Goal: Obtain resource: Obtain resource

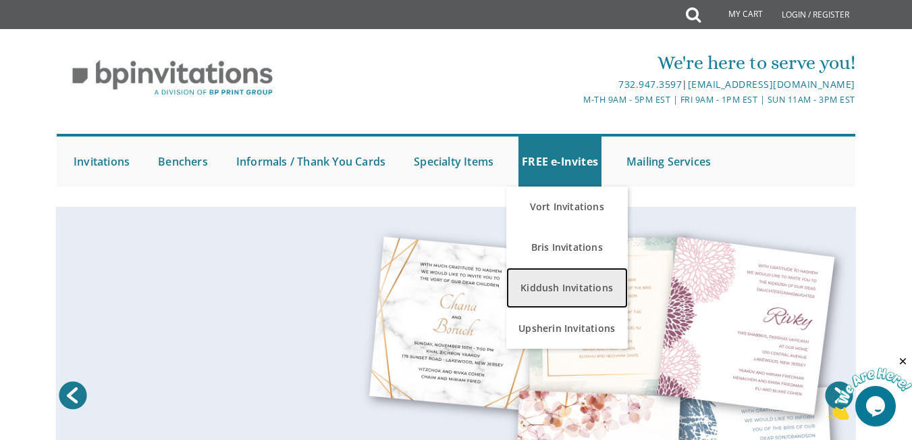
click at [560, 285] on link "Kiddush Invitations" at bounding box center [567, 287] width 122 height 41
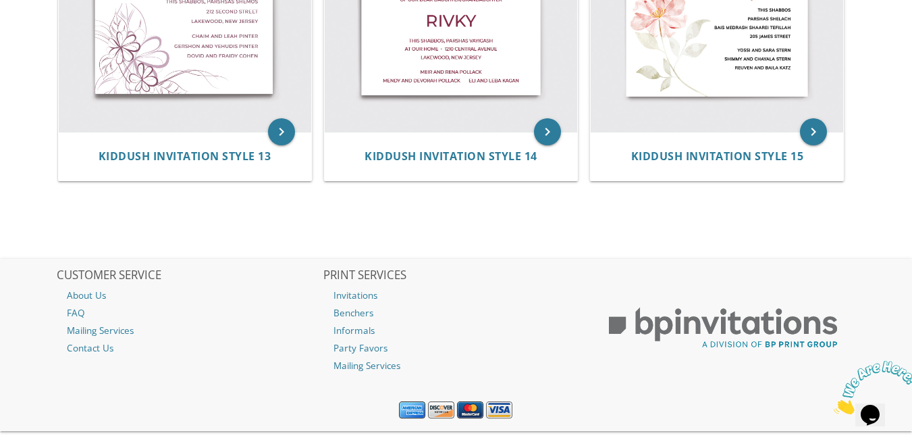
scroll to position [1485, 0]
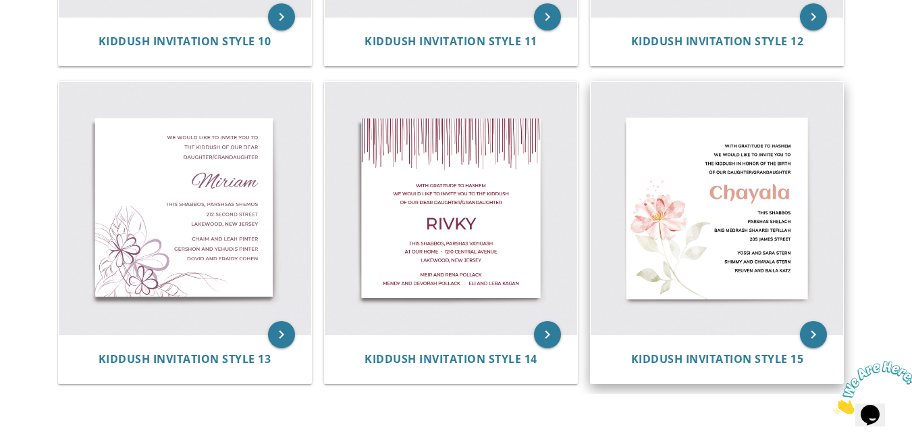
click at [722, 198] on img at bounding box center [717, 208] width 253 height 253
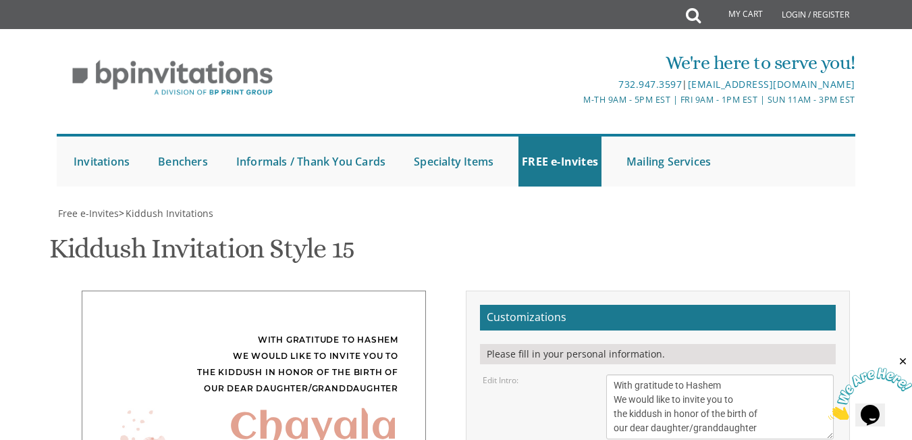
scroll to position [270, 0]
drag, startPoint x: 614, startPoint y: 110, endPoint x: 792, endPoint y: 154, distance: 182.9
click at [793, 374] on textarea "With gratitude to Hashem We would like to invite you to the kiddush in honor of…" at bounding box center [719, 406] width 227 height 65
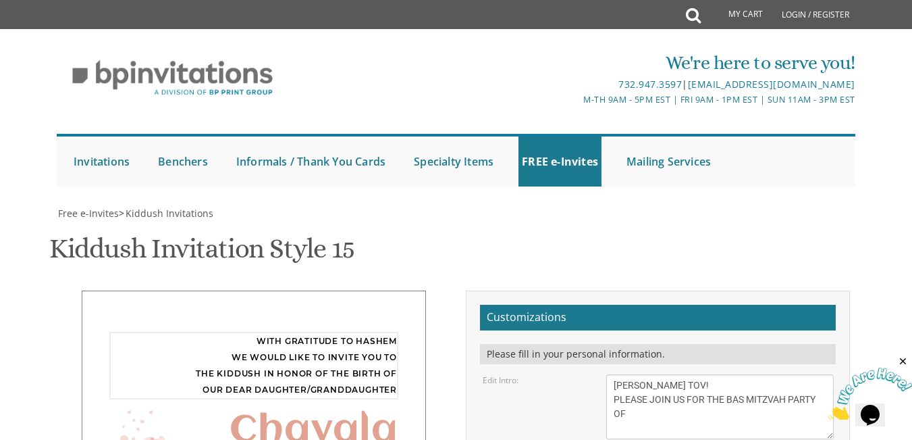
type textarea "MAZEL TOV! PLEASE JOIN US FOR THE BAS MITZVAH PARTY OF"
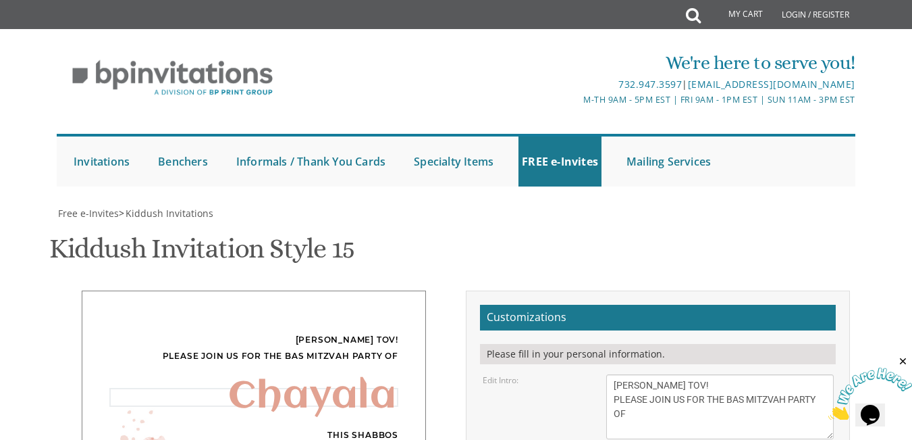
type textarea "C"
type textarea "CHAYA"
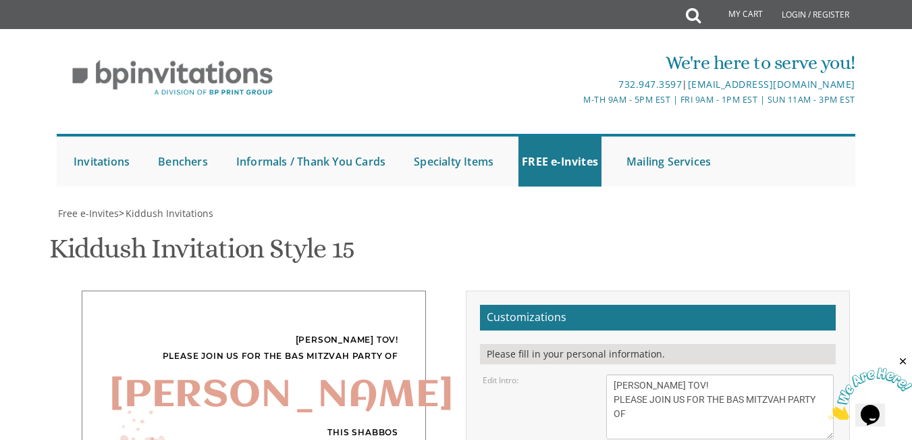
select select "80px"
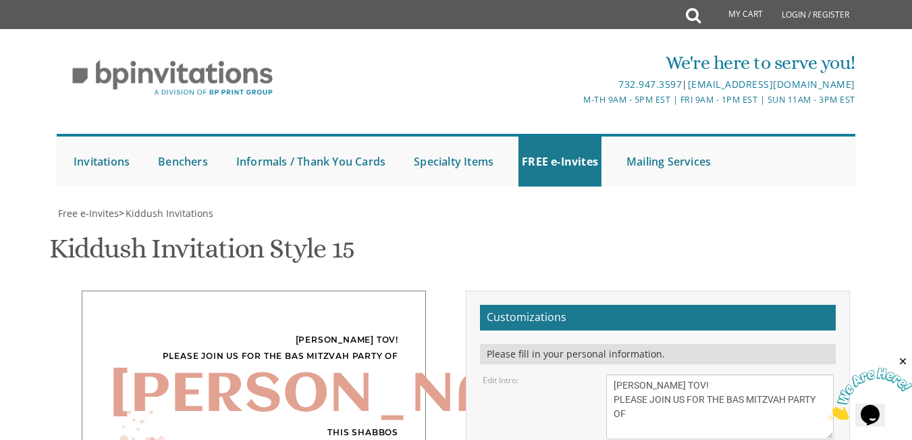
drag, startPoint x: 614, startPoint y: 264, endPoint x: 696, endPoint y: 311, distance: 94.4
type textarea "s"
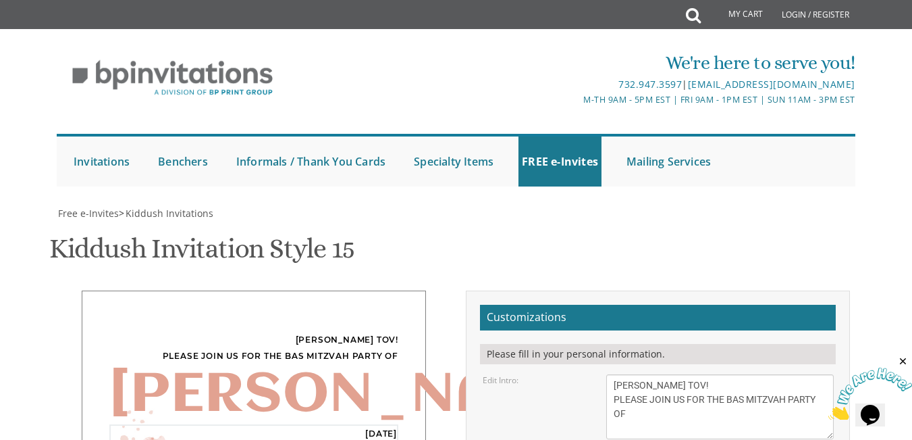
type textarea "SUNDAY , SEPTEMBER 7TH AT 12:30 AT OUR HOME 16 NATURES WAY"
drag, startPoint x: 710, startPoint y: 373, endPoint x: 583, endPoint y: 335, distance: 132.6
type textarea "s"
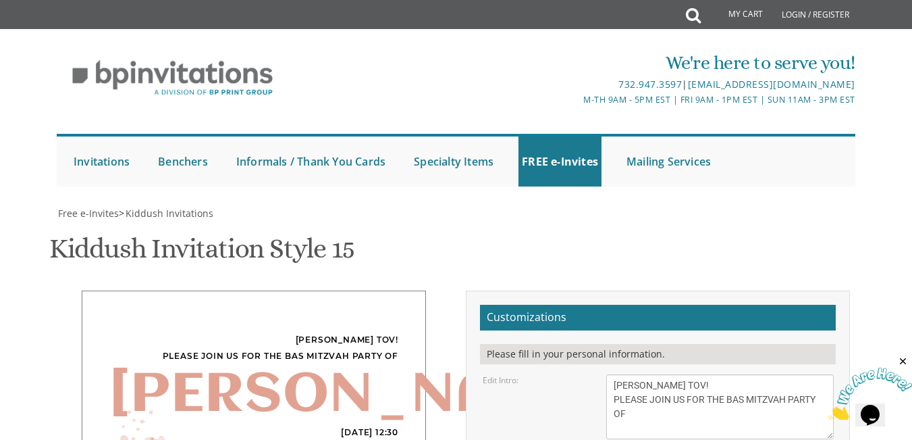
type textarea "STREGOSKY FAMILY"
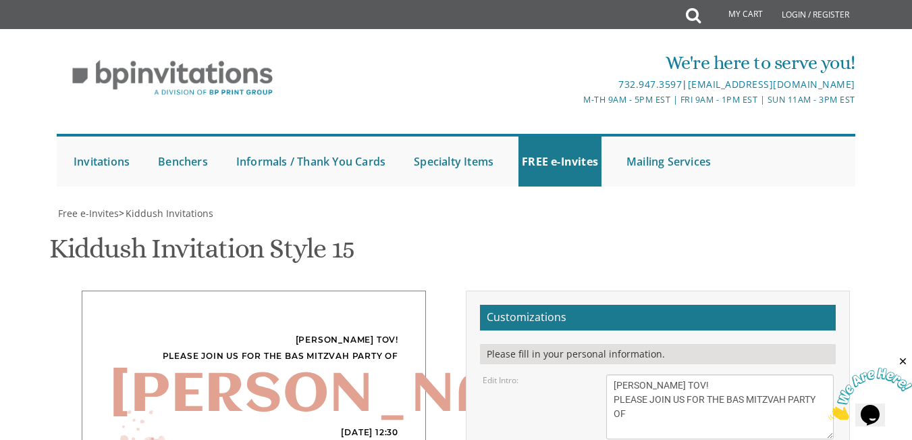
type input "MALYASTR@gmail.com"
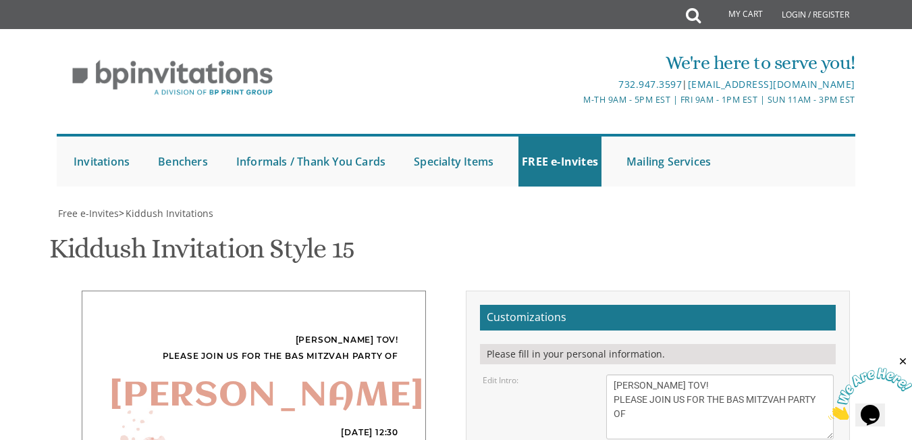
select select "60px"
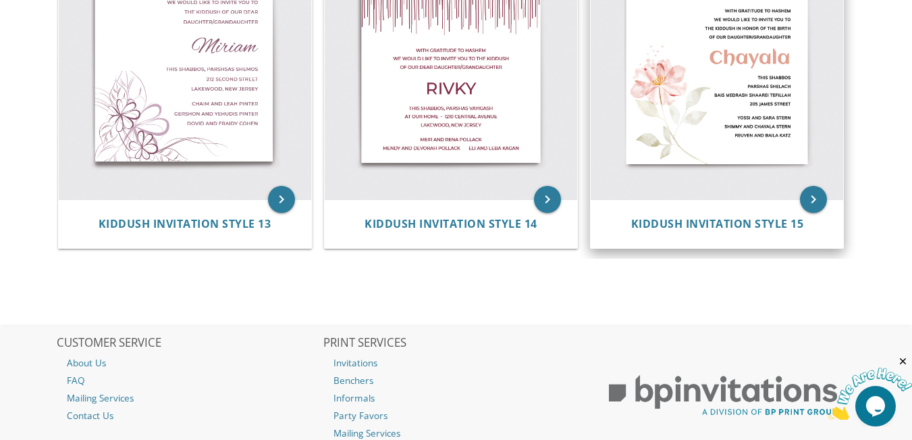
scroll to position [1553, 0]
